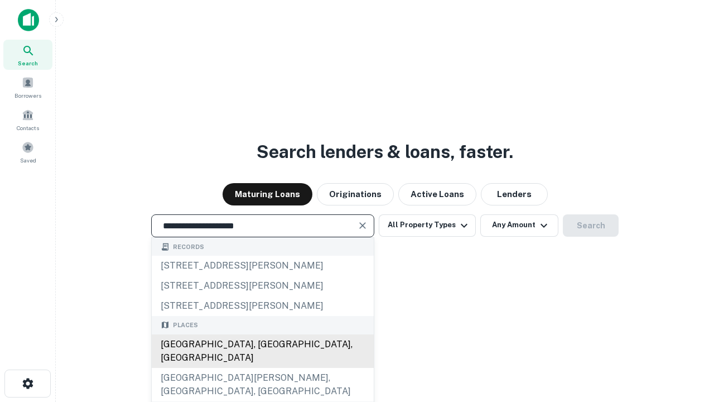
click at [262, 367] on div "Santa Monica, CA, USA" at bounding box center [263, 350] width 222 height 33
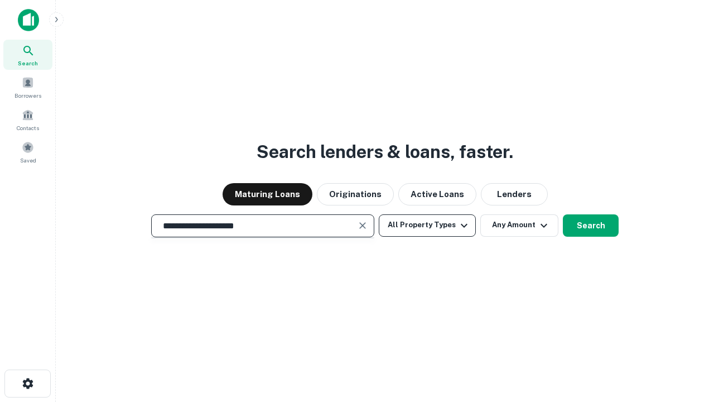
type input "**********"
click at [427, 225] on button "All Property Types" at bounding box center [427, 225] width 97 height 22
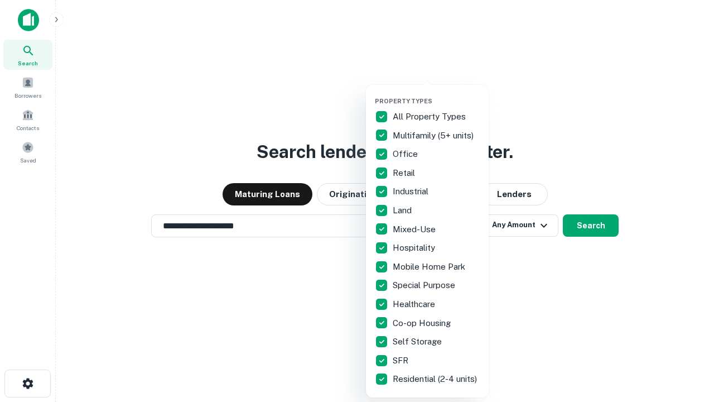
click at [436, 94] on button "button" at bounding box center [436, 94] width 123 height 1
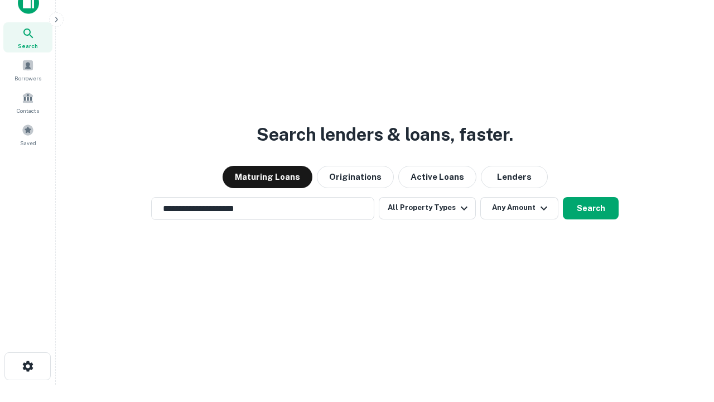
scroll to position [7, 134]
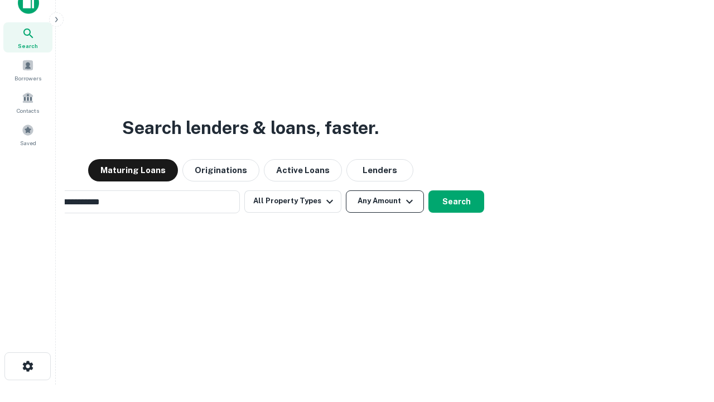
click at [346, 190] on button "Any Amount" at bounding box center [385, 201] width 78 height 22
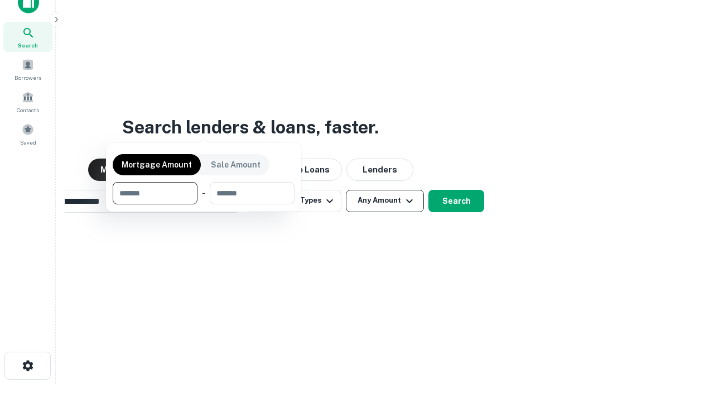
scroll to position [80, 316]
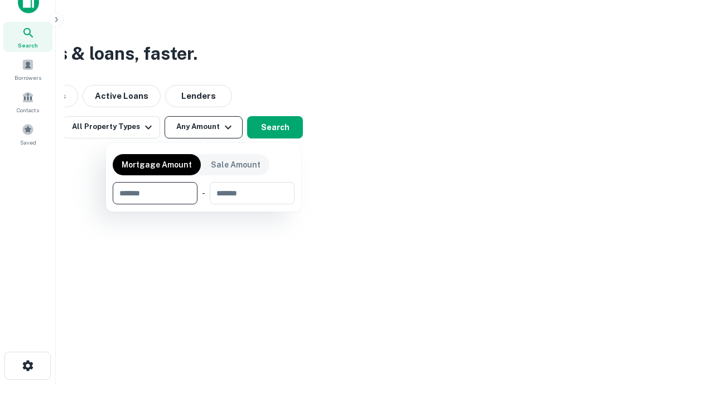
type input "*******"
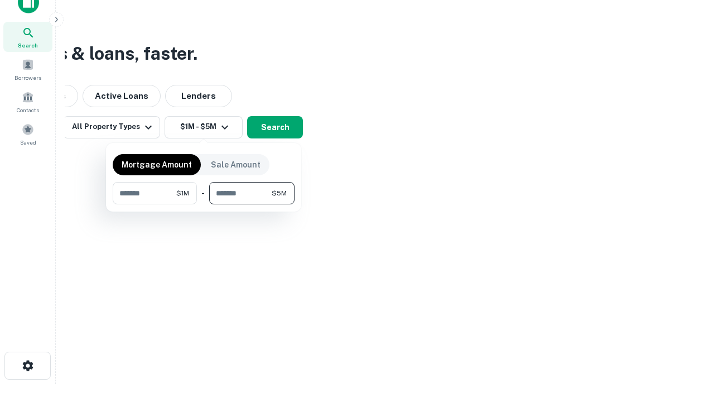
type input "*******"
click at [204, 204] on button "button" at bounding box center [204, 204] width 182 height 1
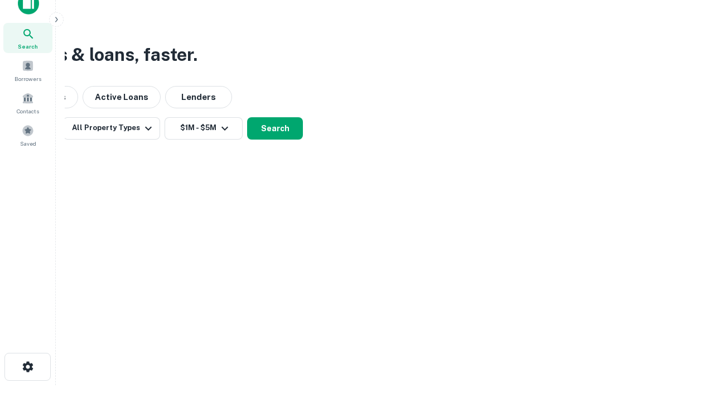
scroll to position [7, 206]
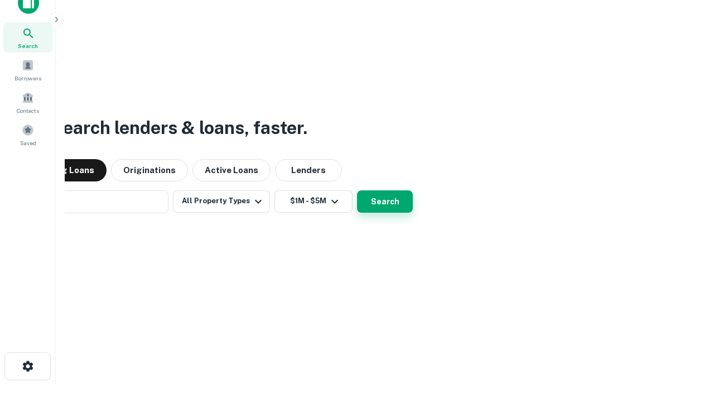
click at [357, 190] on button "Search" at bounding box center [385, 201] width 56 height 22
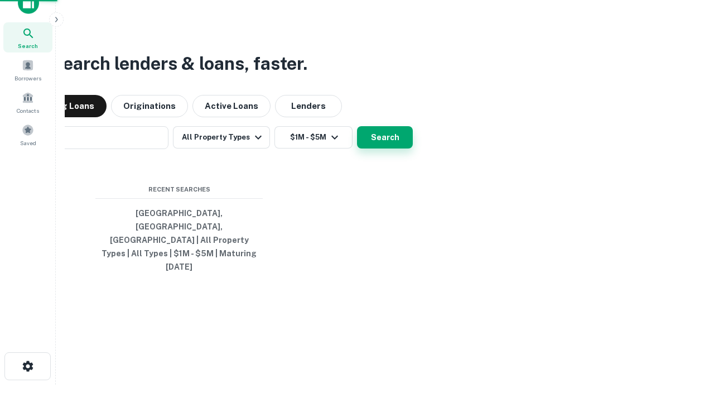
scroll to position [30, 316]
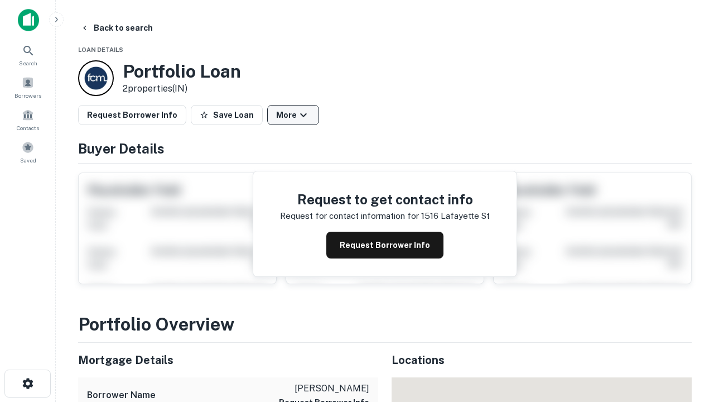
click at [293, 115] on button "More" at bounding box center [293, 115] width 52 height 20
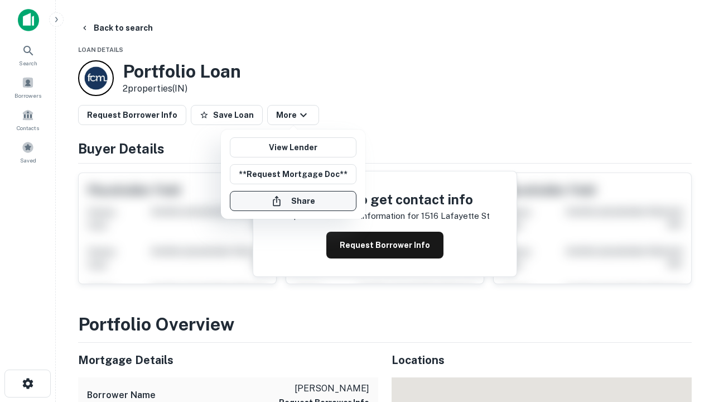
click at [293, 201] on button "Share" at bounding box center [293, 201] width 127 height 20
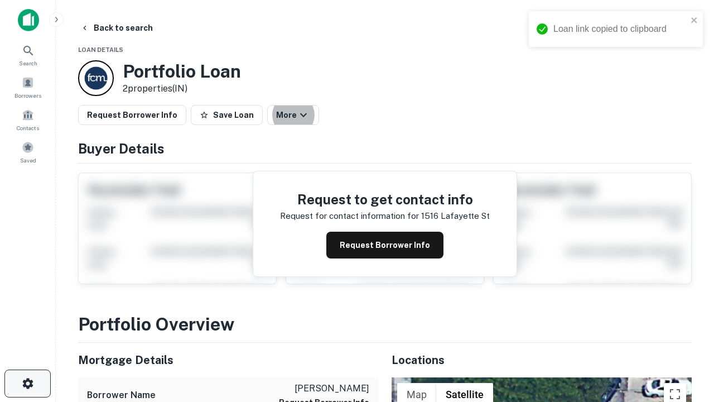
click at [27, 383] on icon "button" at bounding box center [27, 382] width 13 height 13
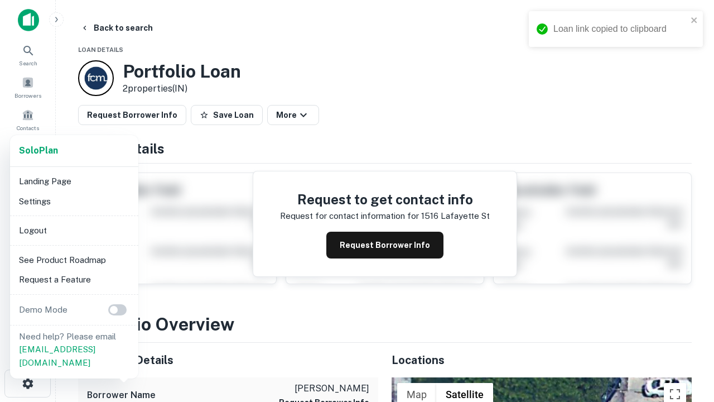
click at [74, 230] on li "Logout" at bounding box center [73, 230] width 119 height 20
